Goal: Book appointment/travel/reservation

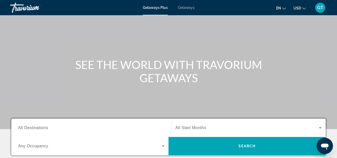
scroll to position [78, 0]
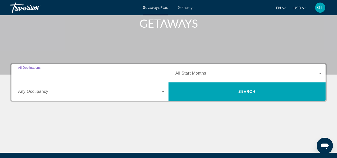
click at [54, 73] on input "Destination All Destinations" at bounding box center [91, 74] width 146 height 6
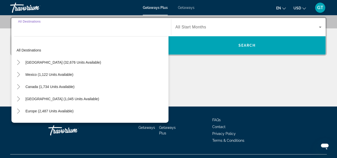
scroll to position [124, 0]
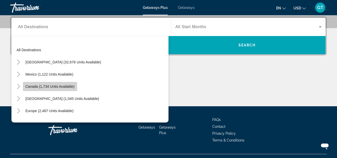
click at [30, 87] on span "Canada (1,734 units available)" at bounding box center [49, 87] width 49 height 4
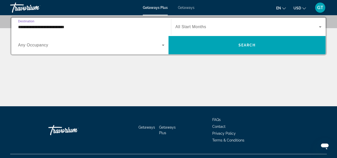
click at [81, 27] on input "**********" at bounding box center [91, 27] width 146 height 6
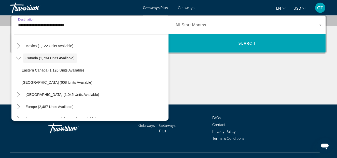
scroll to position [35, 0]
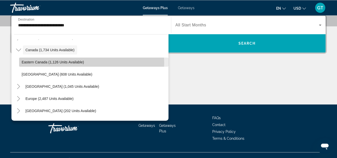
click at [42, 63] on span "Eastern Canada (1,126 units available)" at bounding box center [53, 62] width 62 height 4
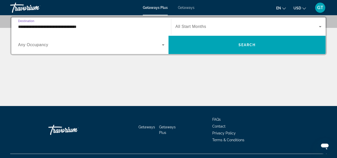
scroll to position [124, 0]
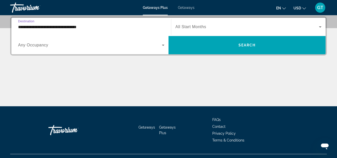
click at [320, 26] on icon "Search widget" at bounding box center [320, 27] width 6 height 6
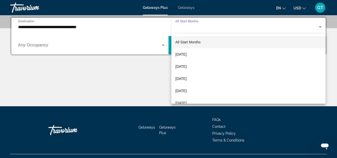
click at [97, 26] on div at bounding box center [168, 79] width 337 height 158
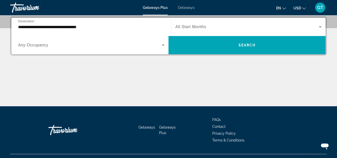
click at [97, 28] on input "**********" at bounding box center [91, 27] width 146 height 6
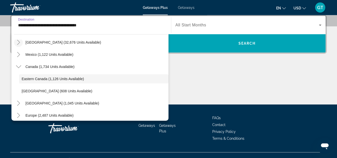
scroll to position [126, 0]
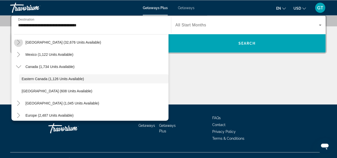
click at [19, 43] on icon "Toggle United States (32,676 units available)" at bounding box center [18, 42] width 3 height 5
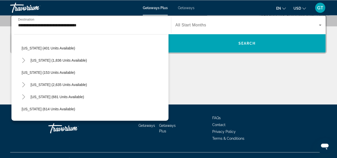
scroll to position [261, 0]
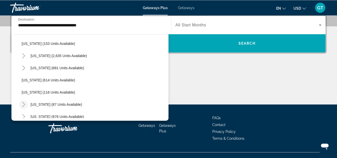
click at [24, 105] on icon "Toggle New York (87 units available)" at bounding box center [23, 104] width 3 height 5
click at [46, 106] on span "[US_STATE] (87 units available)" at bounding box center [56, 105] width 51 height 4
type input "**********"
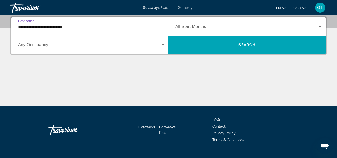
scroll to position [124, 0]
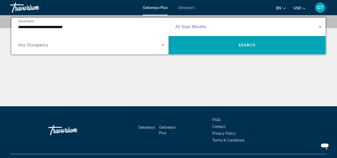
click at [320, 27] on icon "Search widget" at bounding box center [319, 26] width 3 height 1
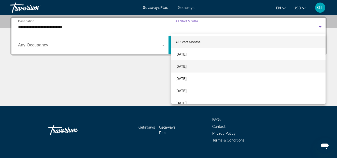
click at [184, 67] on span "[DATE]" at bounding box center [180, 67] width 11 height 6
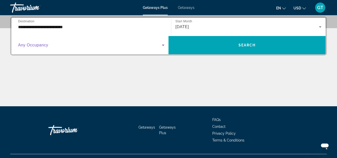
click at [163, 44] on icon "Search widget" at bounding box center [163, 45] width 6 height 6
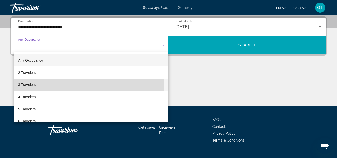
click at [29, 85] on span "3 Travelers" at bounding box center [27, 85] width 18 height 6
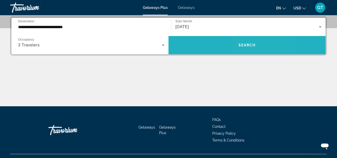
click at [246, 46] on span "Search" at bounding box center [246, 45] width 17 height 4
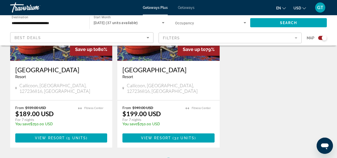
scroll to position [233, 0]
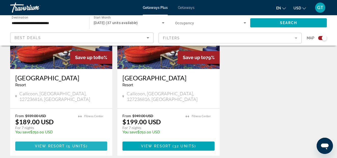
click at [59, 144] on span "View Resort" at bounding box center [50, 146] width 30 height 4
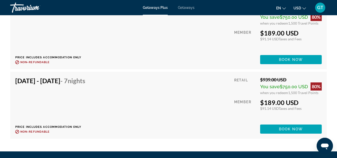
scroll to position [959, 0]
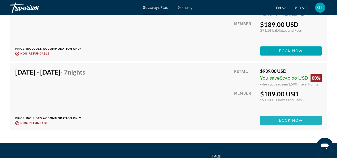
click at [292, 121] on span "Book now" at bounding box center [291, 121] width 24 height 4
